Goal: Task Accomplishment & Management: Use online tool/utility

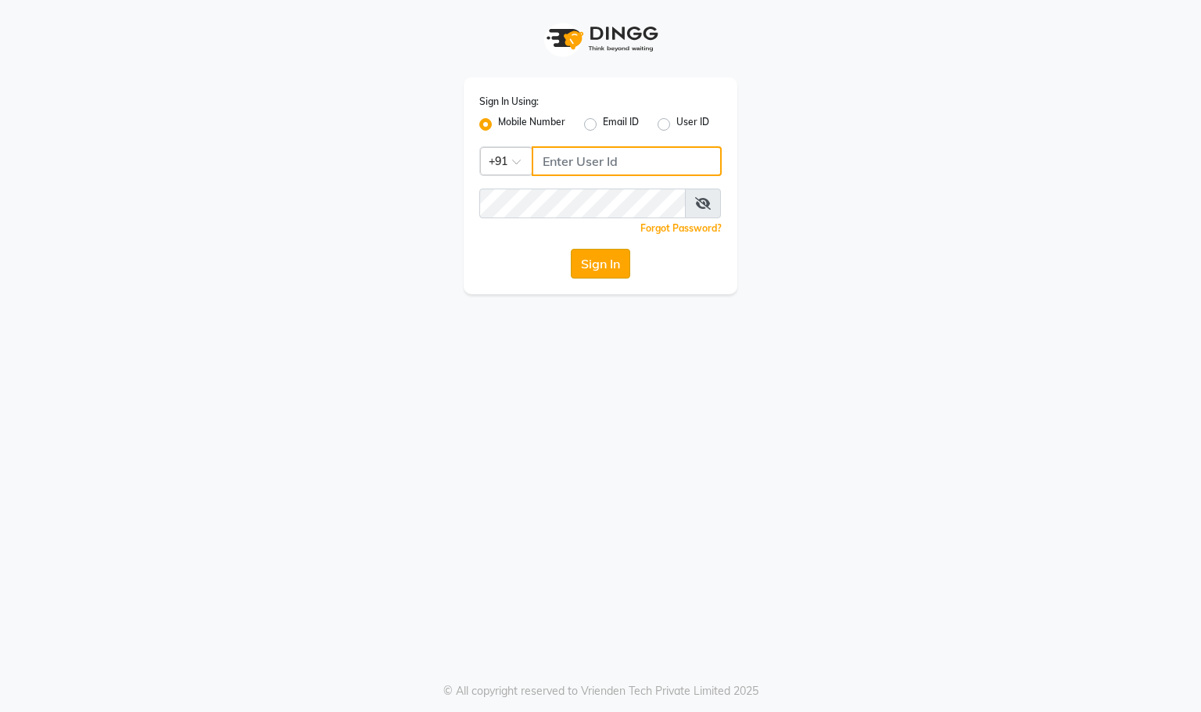
type input "9768973859"
click at [615, 264] on button "Sign In" at bounding box center [600, 264] width 59 height 30
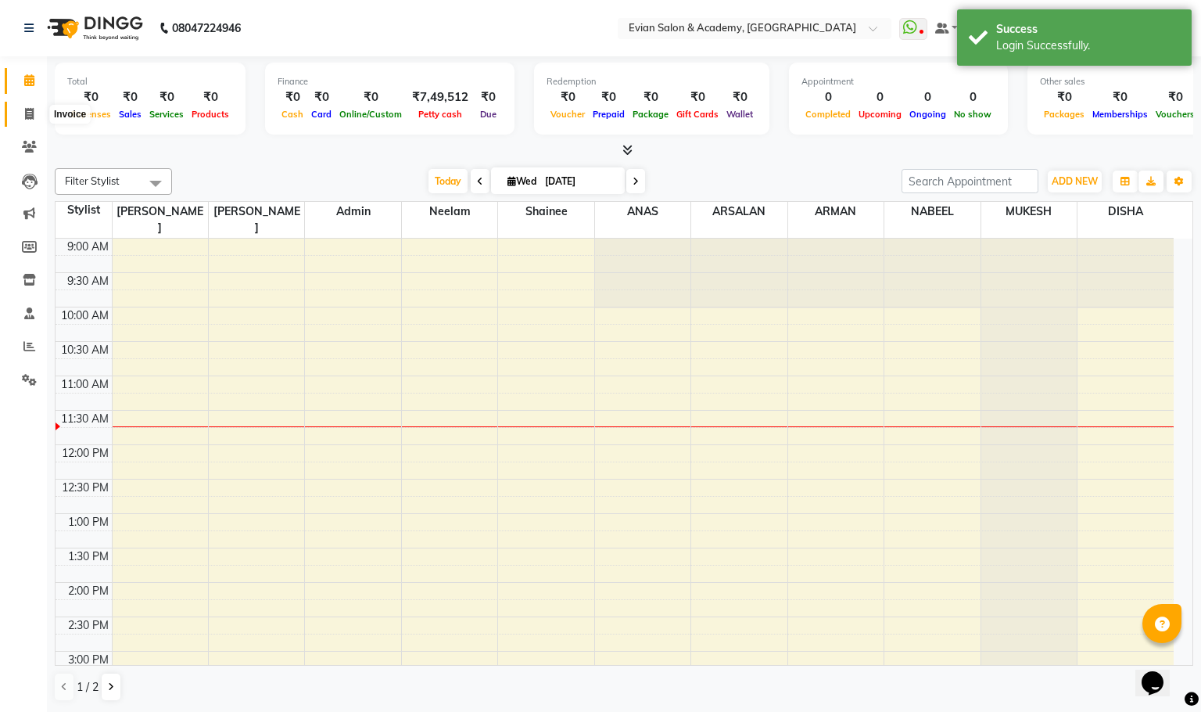
click at [26, 115] on icon at bounding box center [29, 114] width 9 height 12
select select "4688"
select select "service"
